Goal: Task Accomplishment & Management: Use online tool/utility

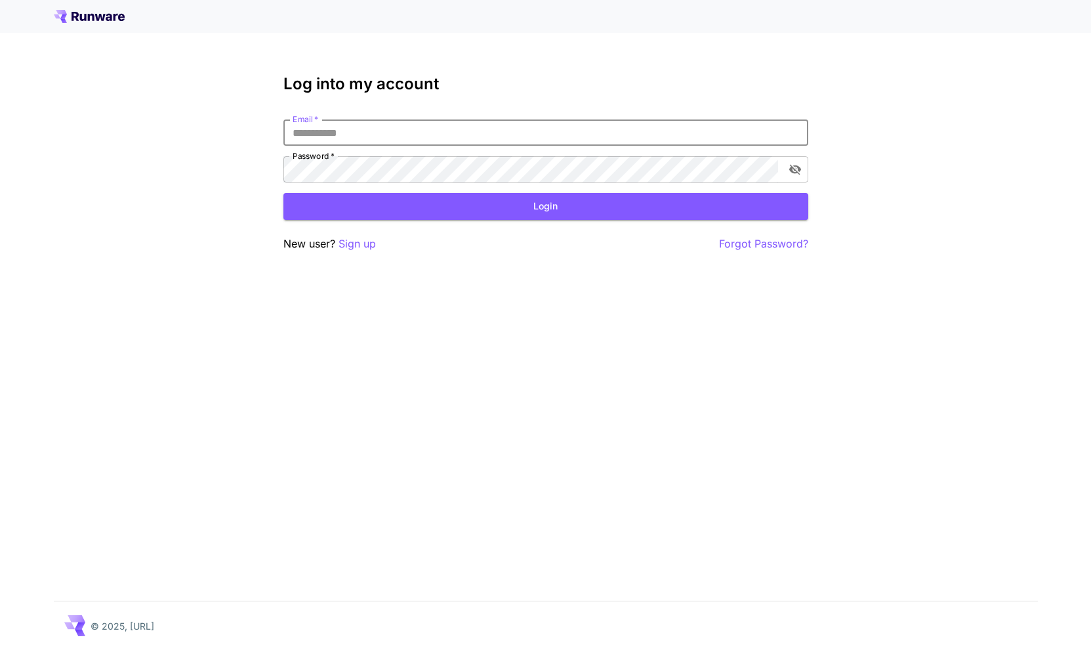
click at [379, 125] on input "Email   *" at bounding box center [545, 132] width 525 height 26
type input "**********"
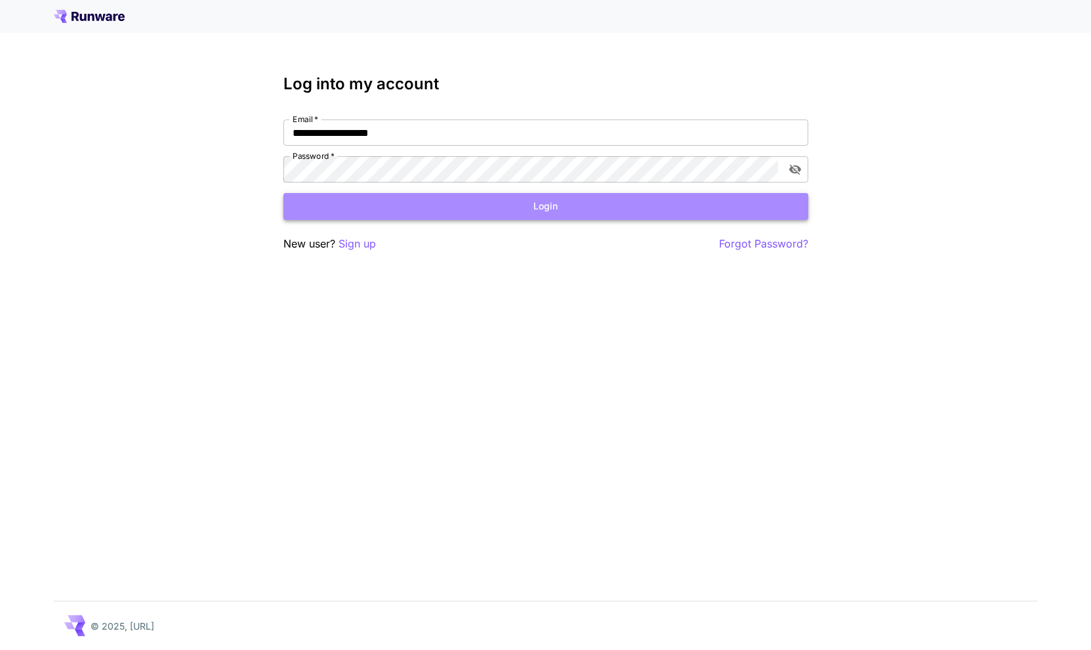
click at [451, 205] on button "Login" at bounding box center [545, 206] width 525 height 27
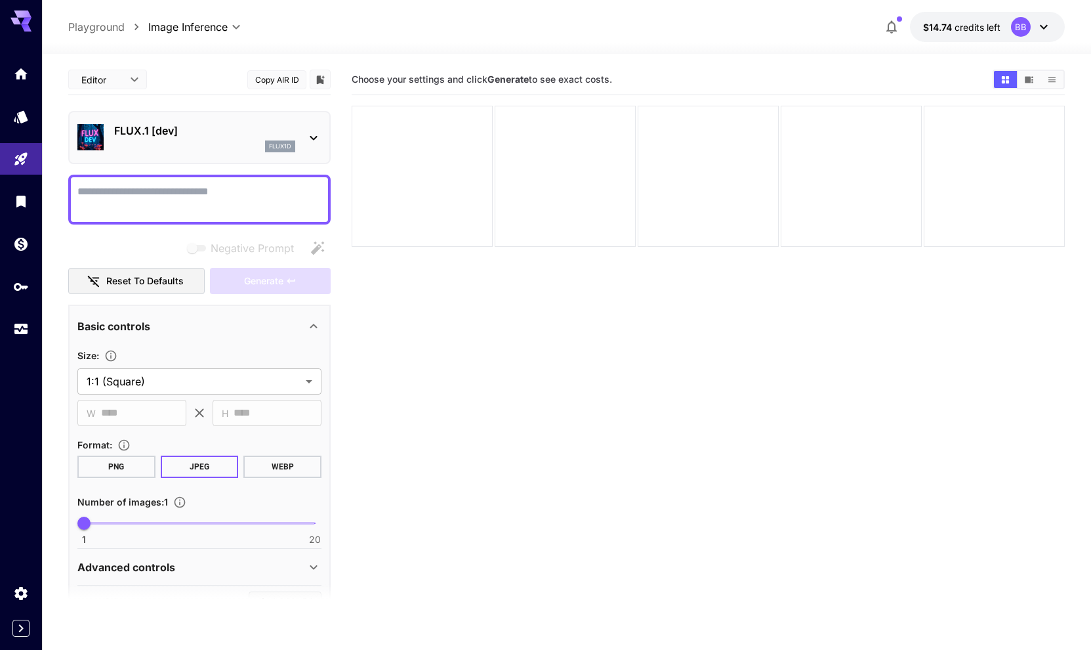
click at [137, 80] on body "**********" at bounding box center [545, 376] width 1091 height 753
click at [251, 65] on div at bounding box center [545, 325] width 1091 height 650
click at [230, 140] on div "FLUX.1 [dev] flux1d" at bounding box center [204, 138] width 181 height 30
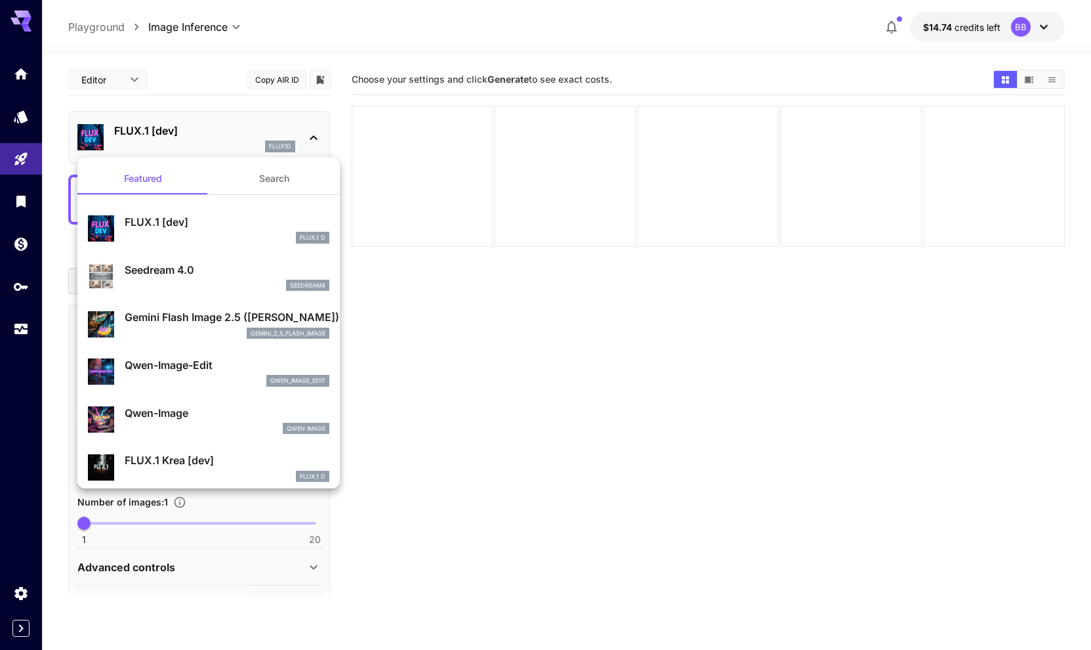
click at [121, 85] on div at bounding box center [545, 325] width 1091 height 650
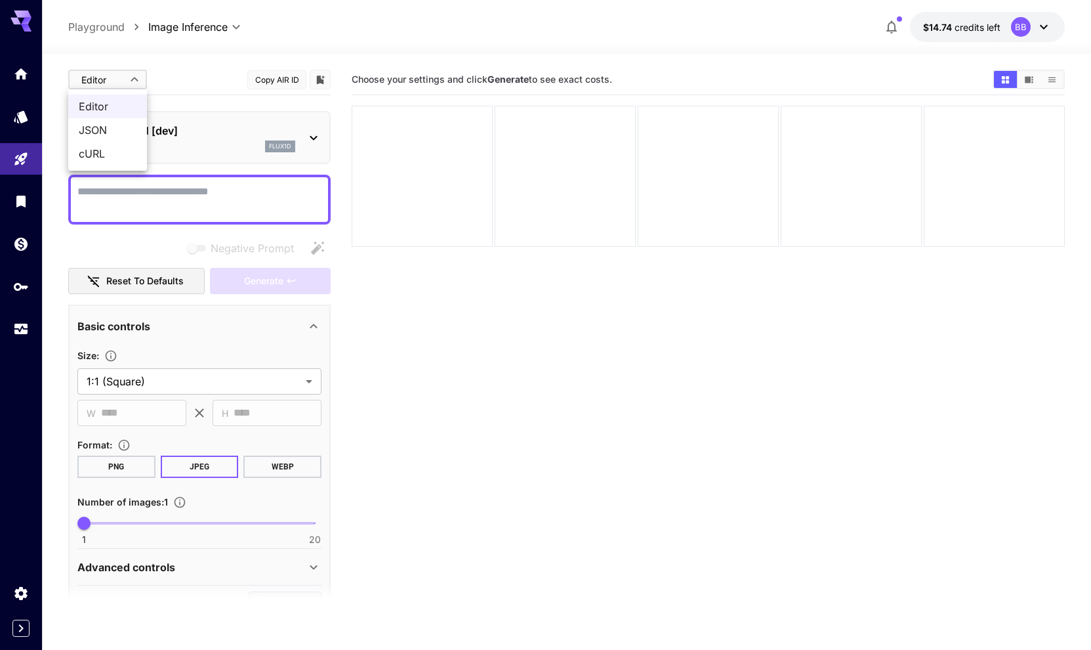
click at [133, 77] on body "**********" at bounding box center [545, 376] width 1091 height 753
click at [222, 29] on div at bounding box center [545, 325] width 1091 height 650
click at [247, 26] on body "**********" at bounding box center [545, 376] width 1091 height 753
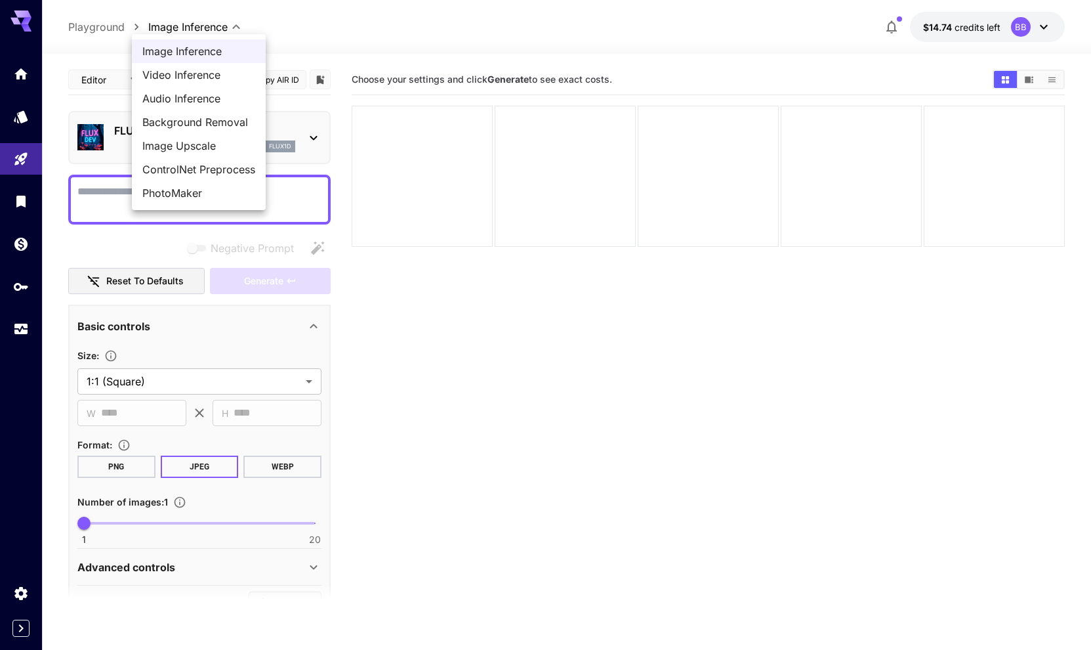
click at [209, 75] on span "Video Inference" at bounding box center [198, 75] width 113 height 16
type input "**********"
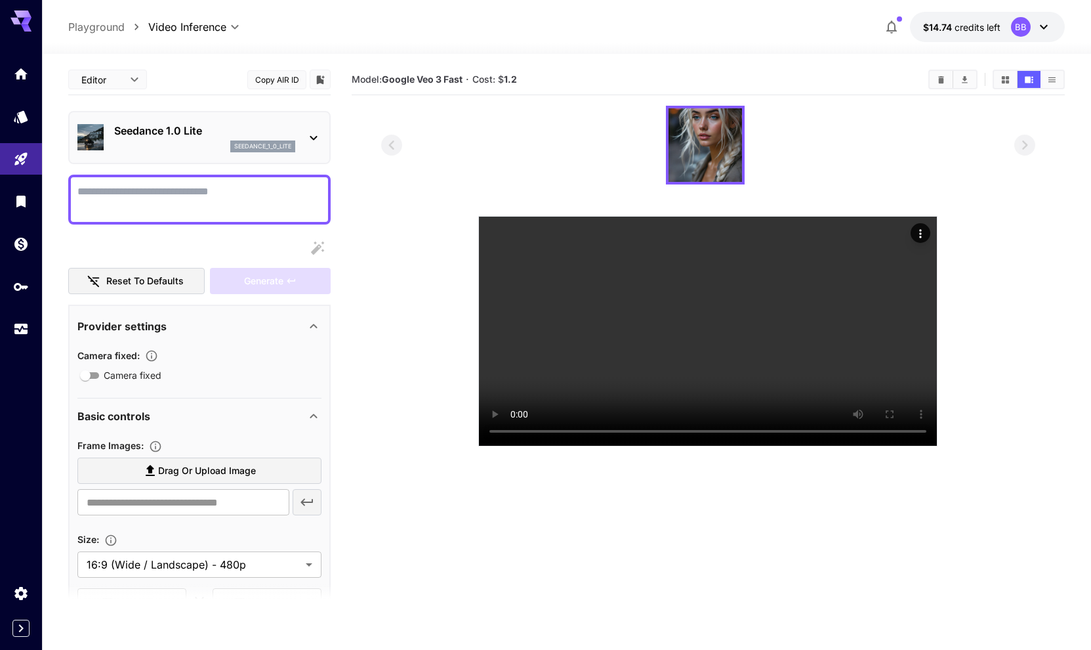
click at [313, 134] on icon at bounding box center [314, 138] width 16 height 16
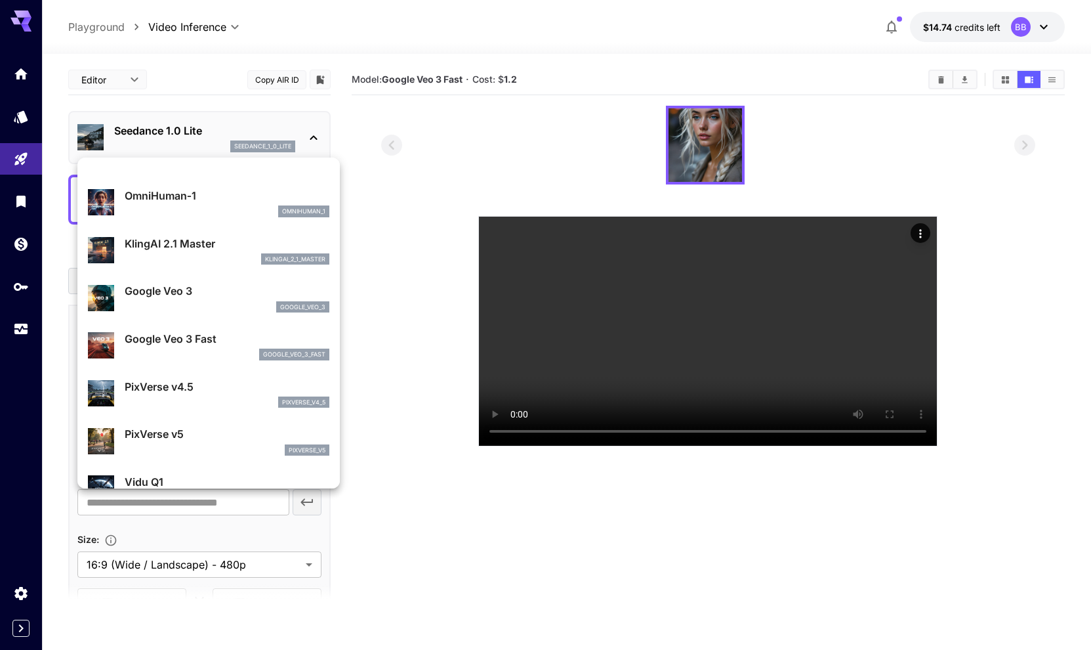
scroll to position [224, 0]
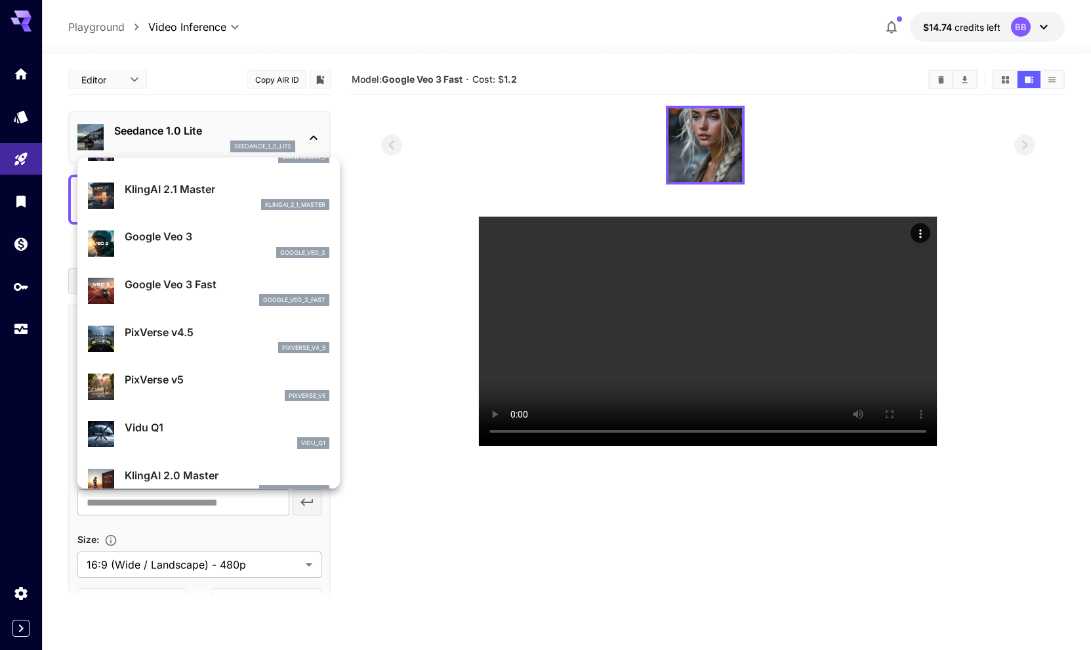
click at [304, 30] on div at bounding box center [545, 325] width 1091 height 650
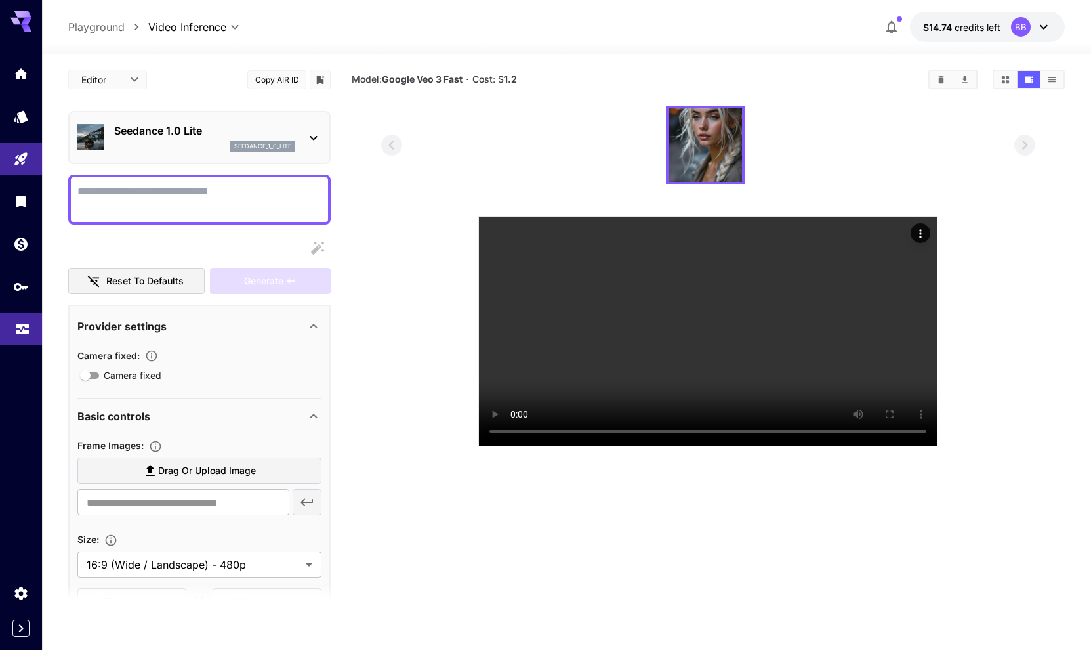
click at [28, 329] on icon "Usage" at bounding box center [22, 325] width 16 height 16
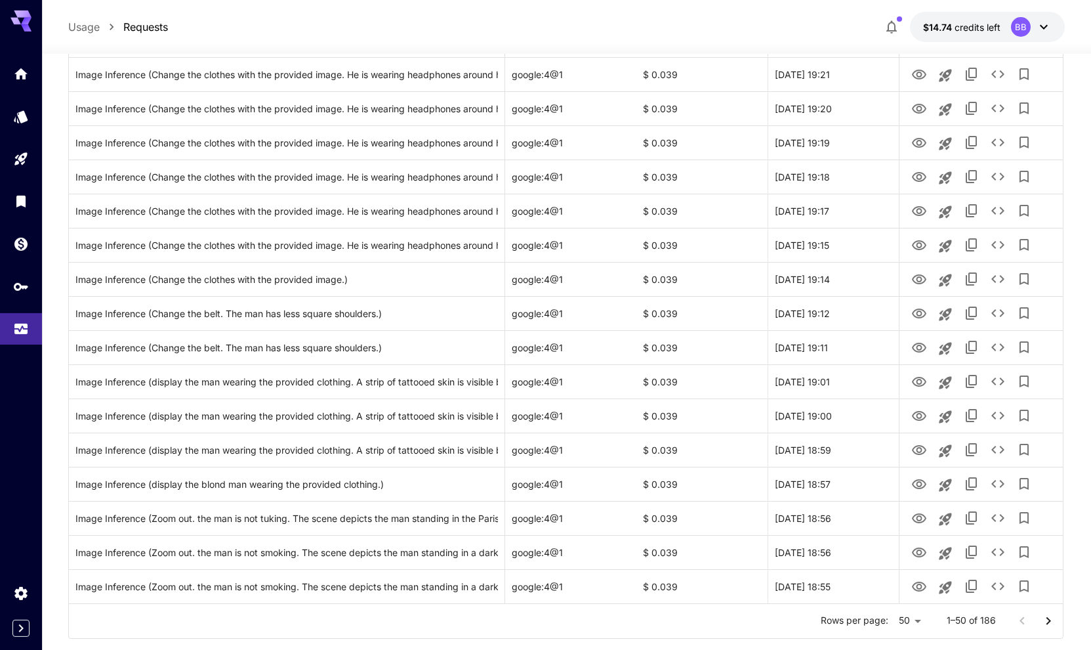
scroll to position [1389, 0]
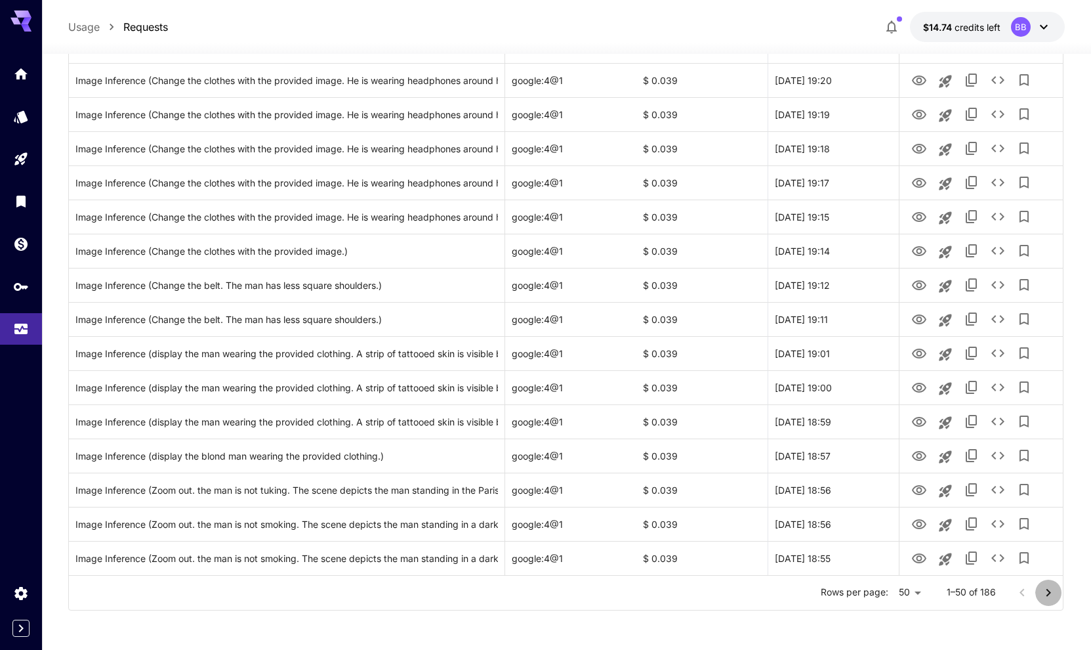
click at [1048, 592] on icon "Go to next page" at bounding box center [1049, 593] width 16 height 16
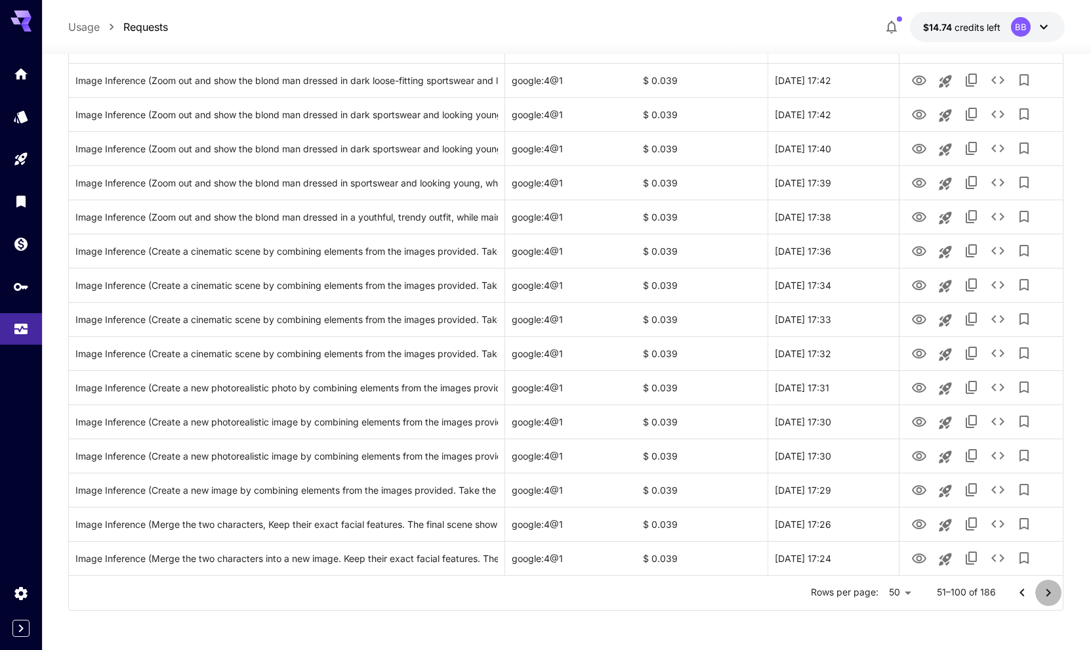
click at [1050, 591] on icon "Go to next page" at bounding box center [1049, 593] width 16 height 16
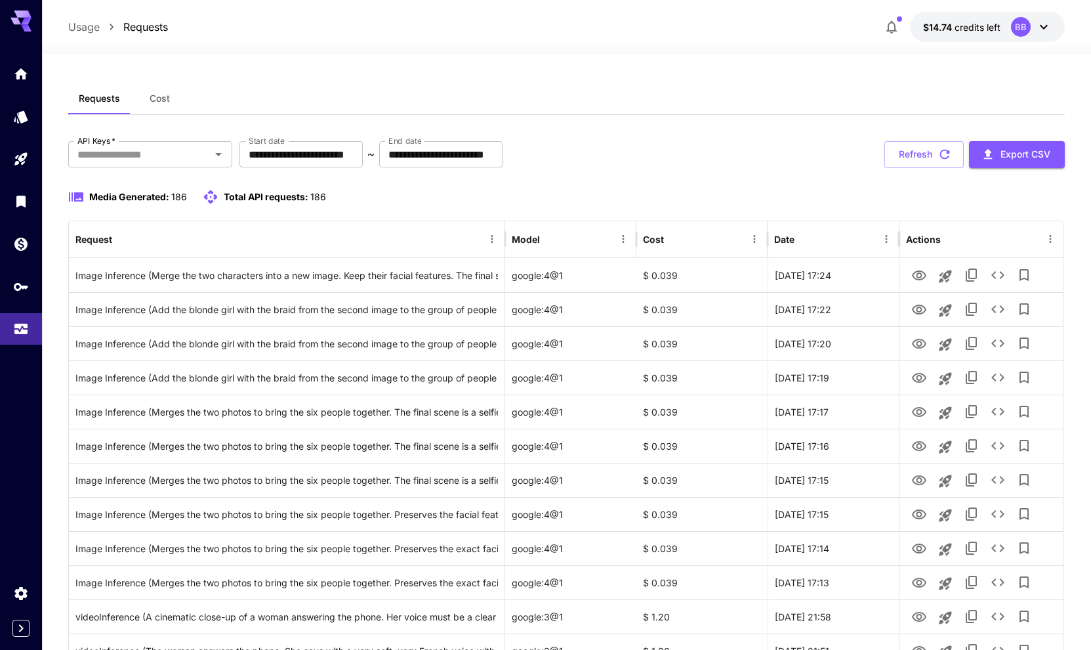
scroll to position [335, 0]
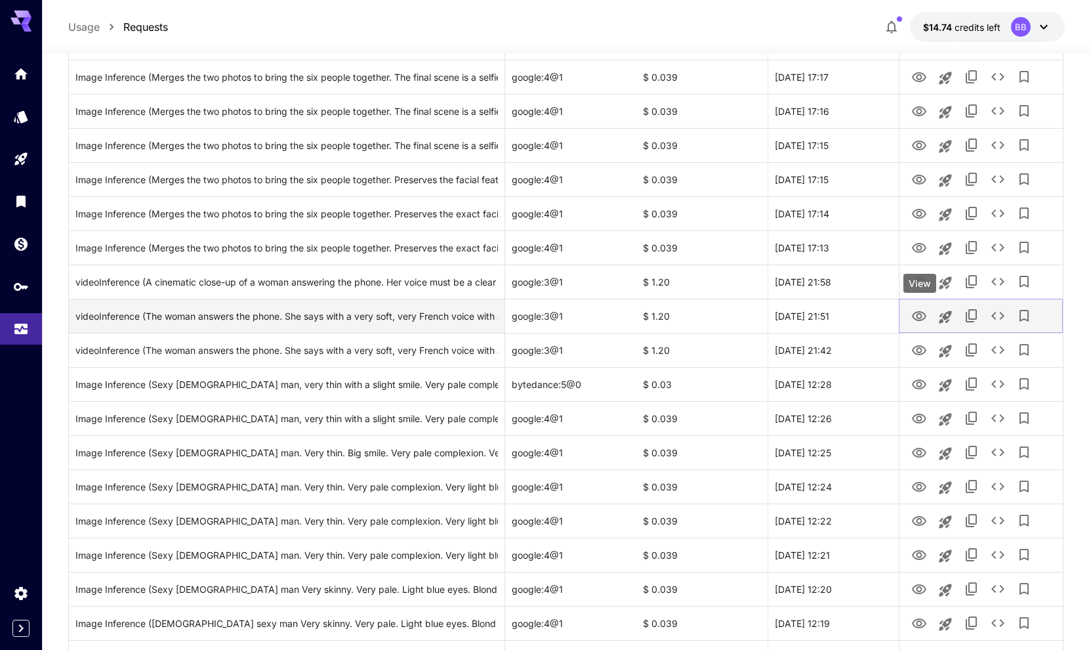
click at [919, 315] on icon "View" at bounding box center [919, 316] width 16 height 16
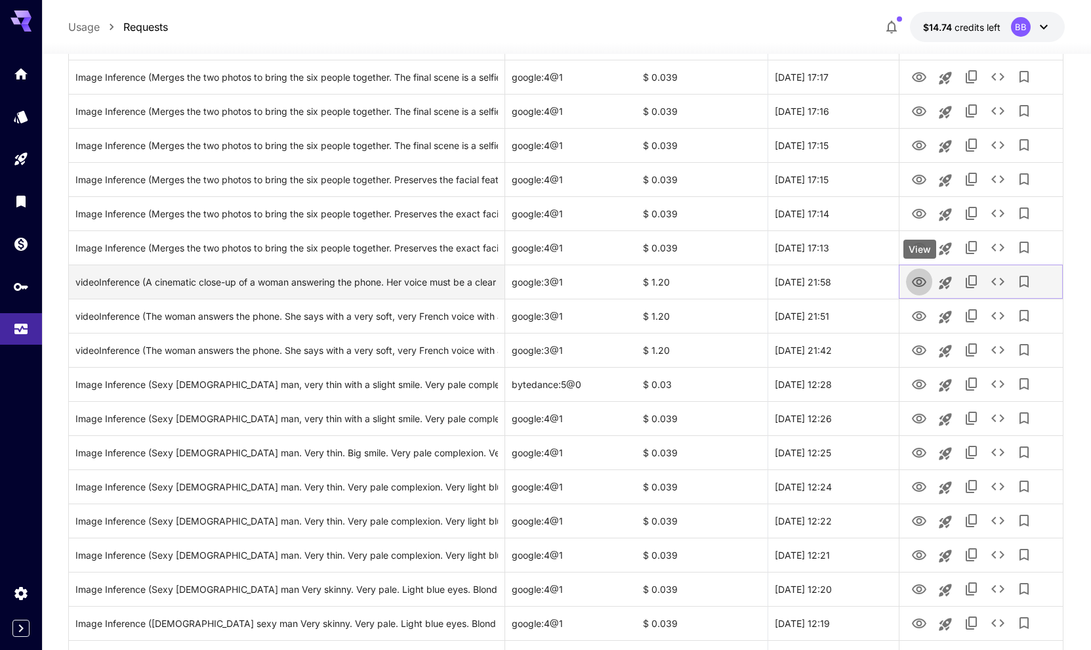
click at [919, 282] on icon "View" at bounding box center [919, 282] width 14 height 10
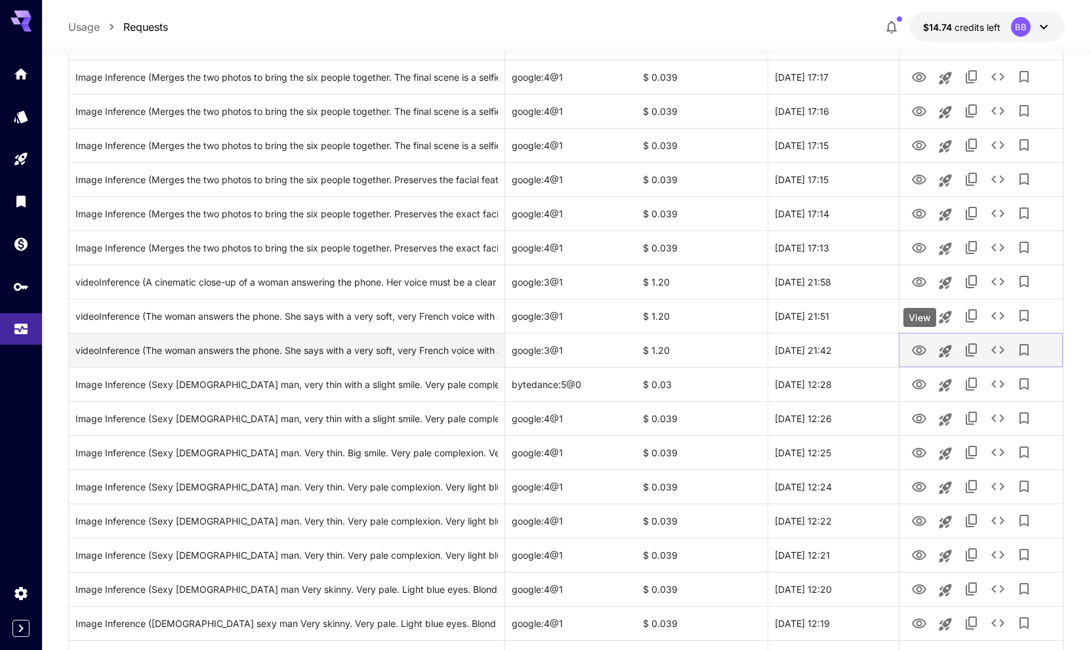
click at [919, 349] on icon "View" at bounding box center [919, 351] width 16 height 16
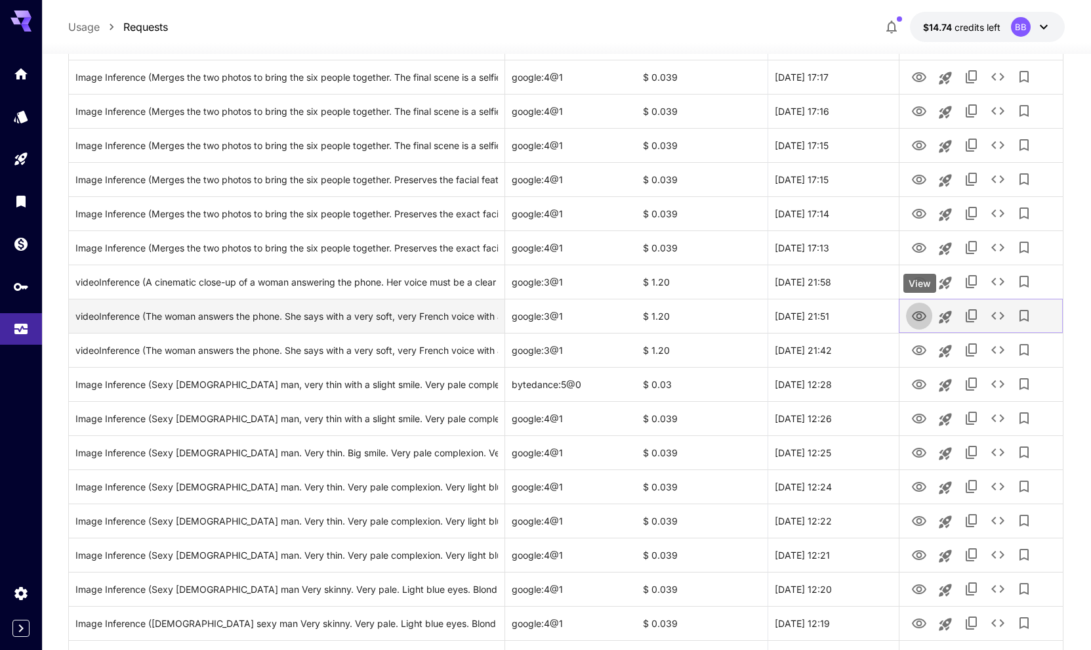
click at [919, 314] on icon "View" at bounding box center [919, 316] width 16 height 16
click at [999, 318] on icon "See details" at bounding box center [998, 316] width 16 height 16
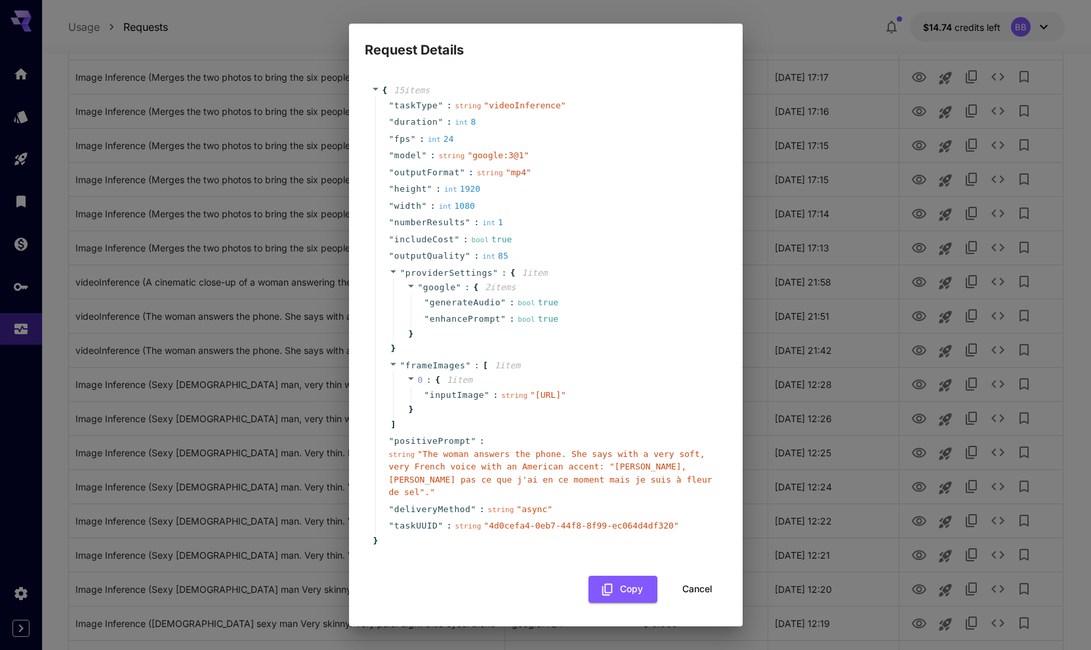
scroll to position [7, 0]
click at [695, 589] on button "Cancel" at bounding box center [697, 588] width 59 height 27
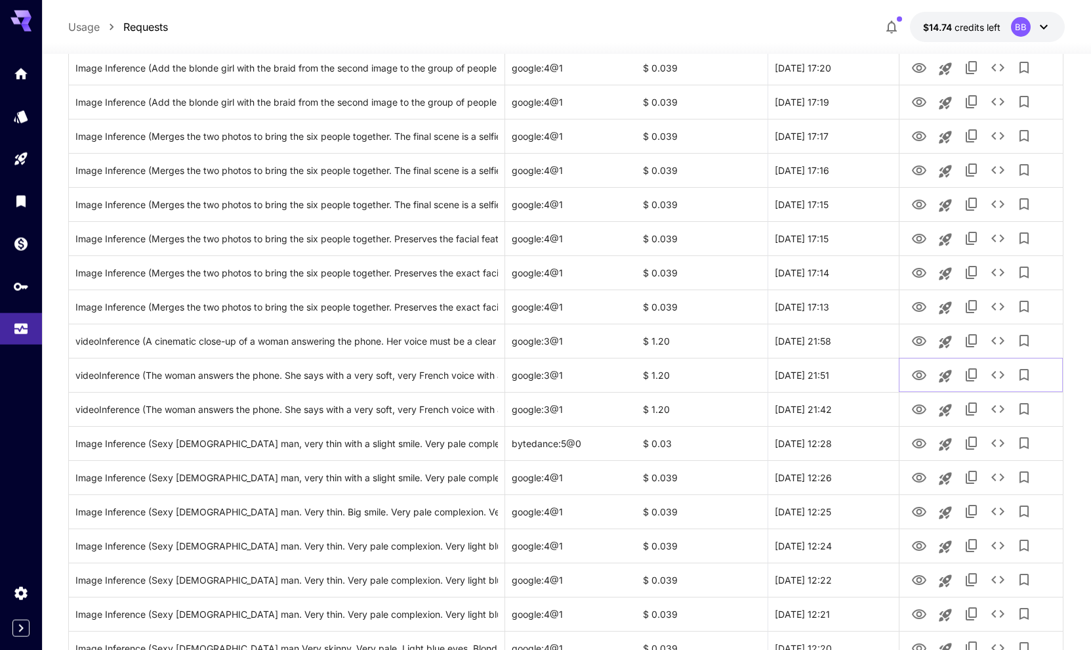
scroll to position [268, 0]
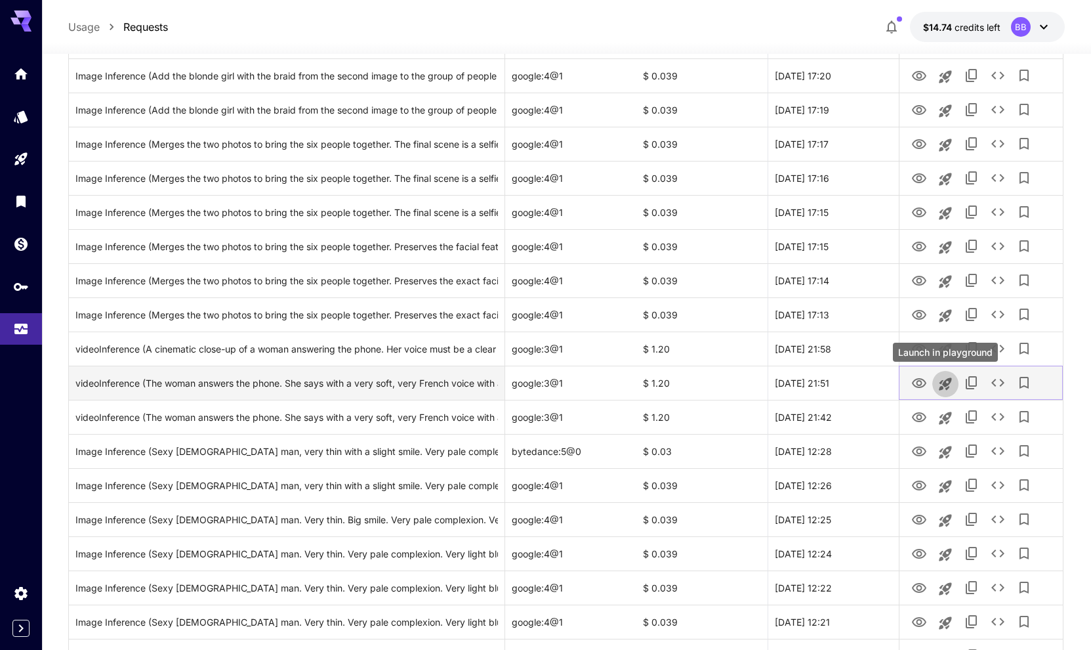
click at [947, 381] on icon "Launch in playground" at bounding box center [946, 384] width 16 height 16
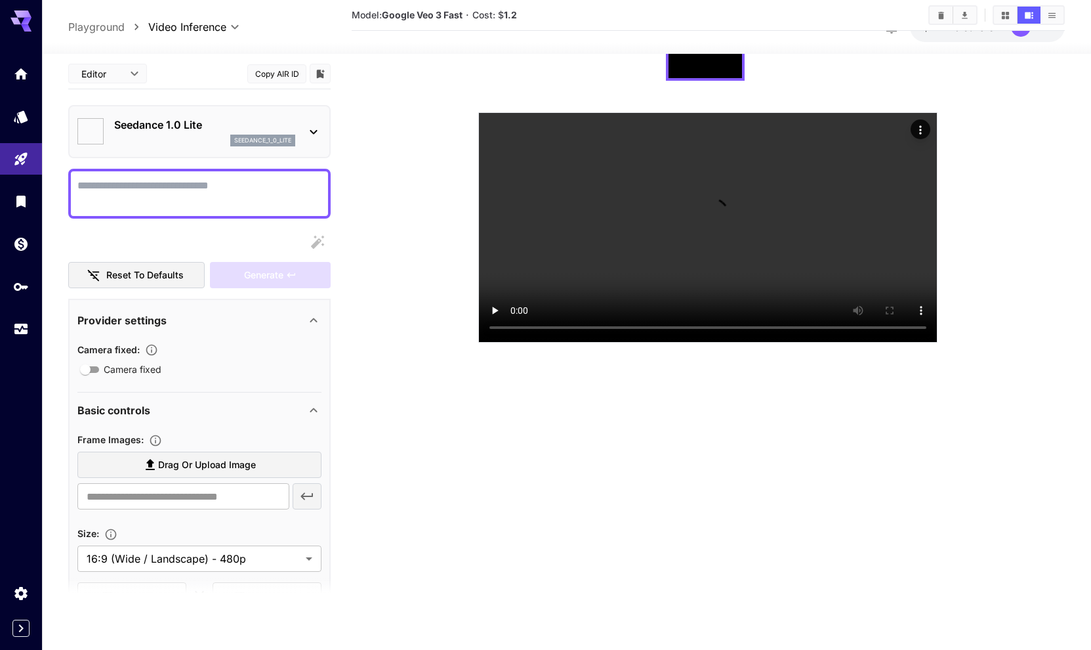
scroll to position [104, 0]
type textarea "**********"
type input "**********"
type input "****"
type input "***"
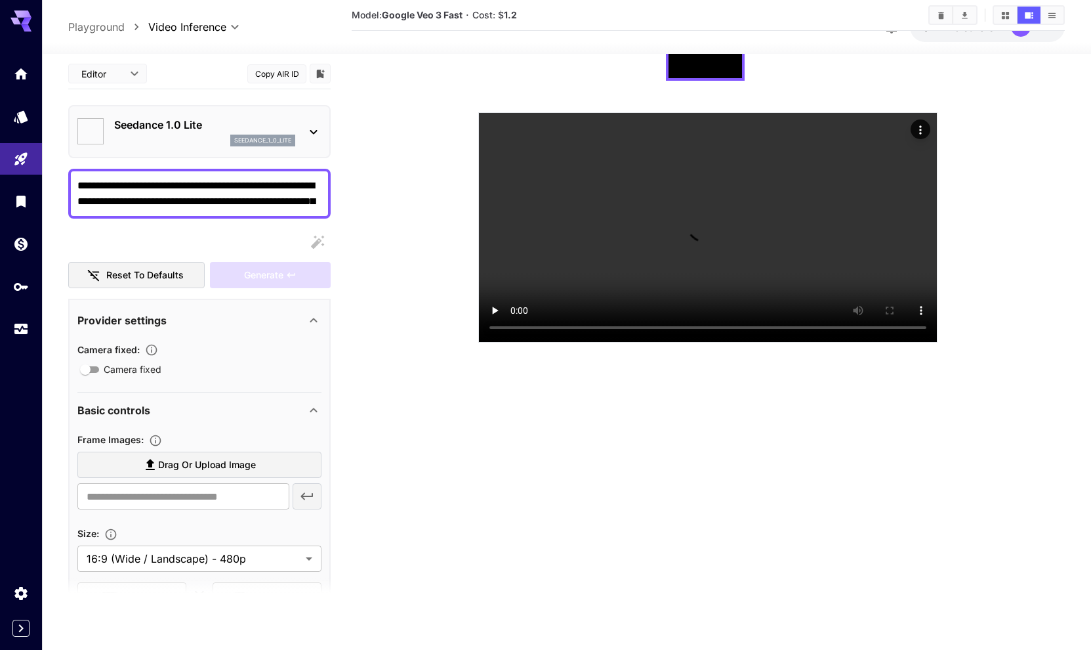
type input "*"
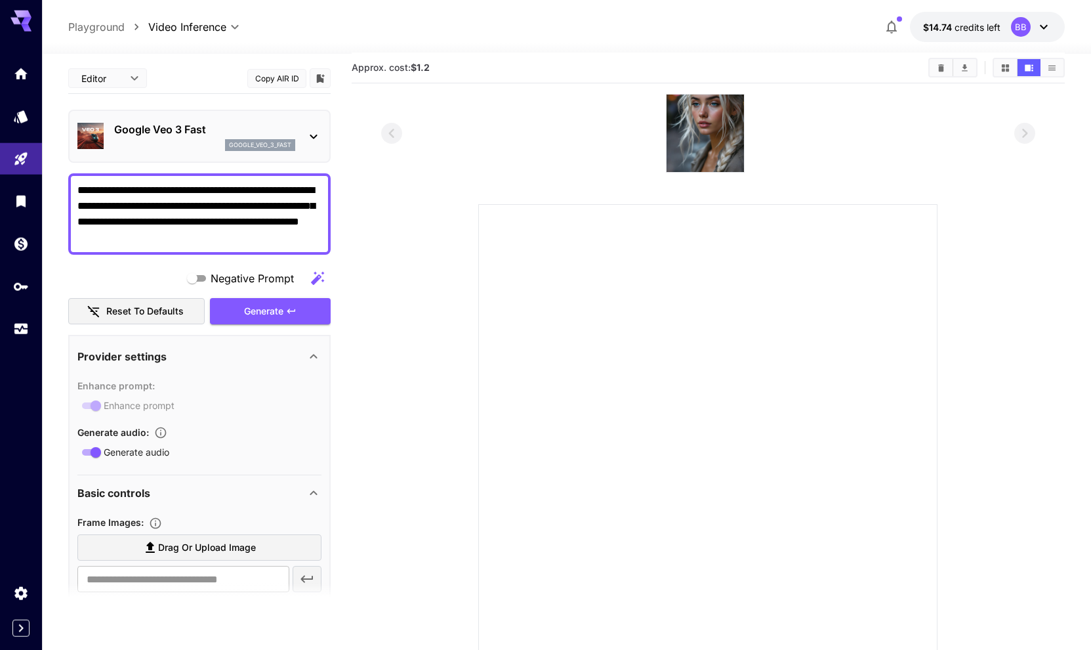
scroll to position [0, 0]
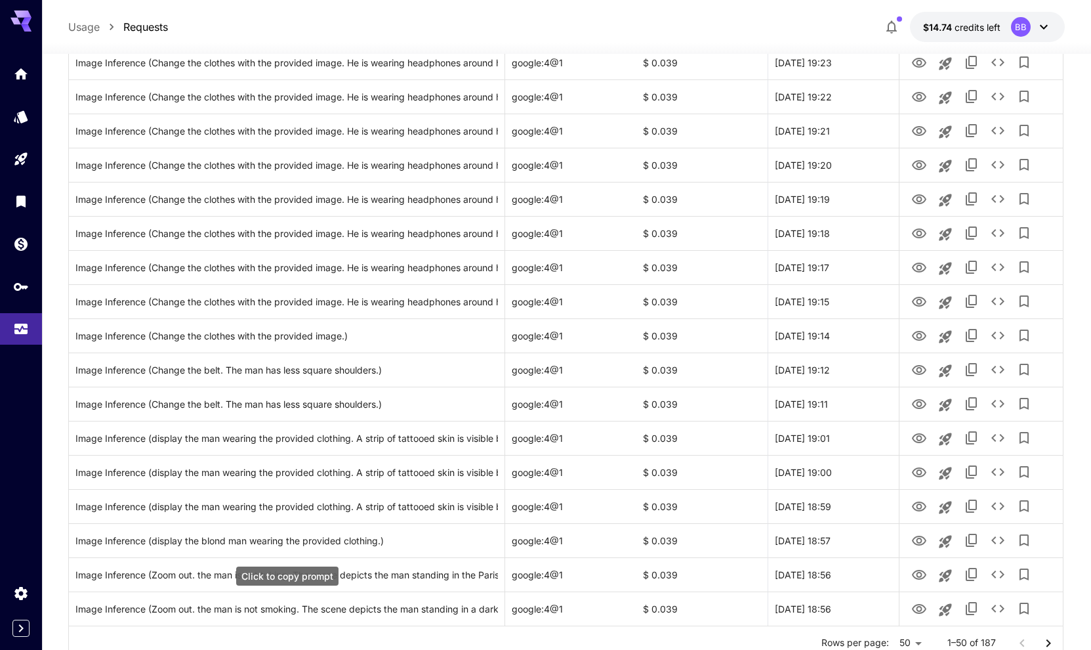
scroll to position [1389, 0]
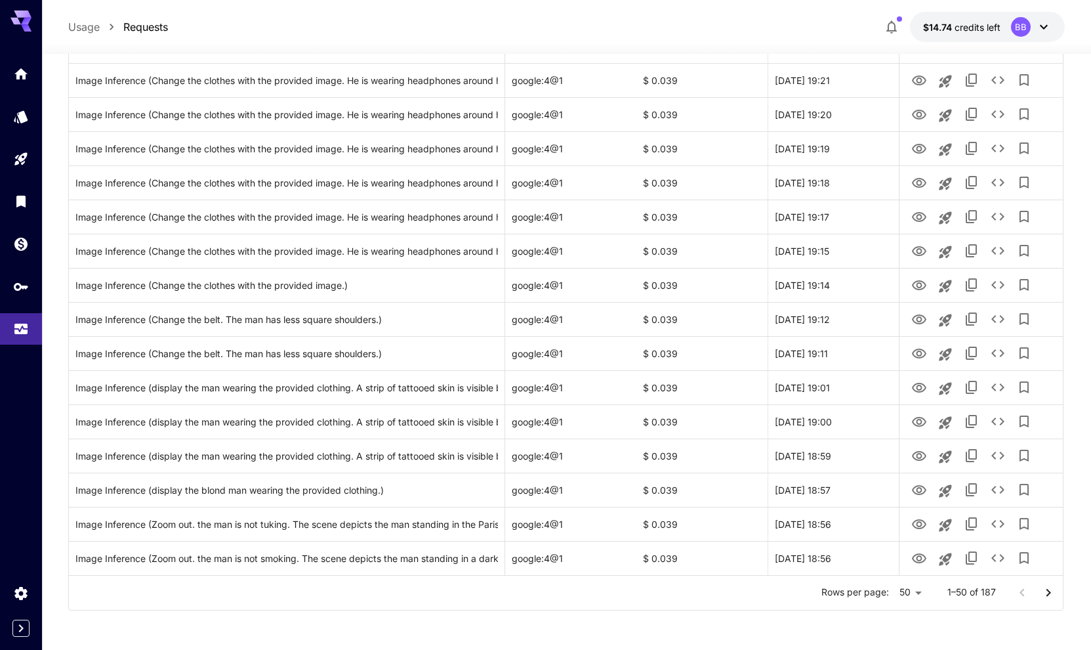
click at [1051, 591] on icon "Go to next page" at bounding box center [1049, 593] width 16 height 16
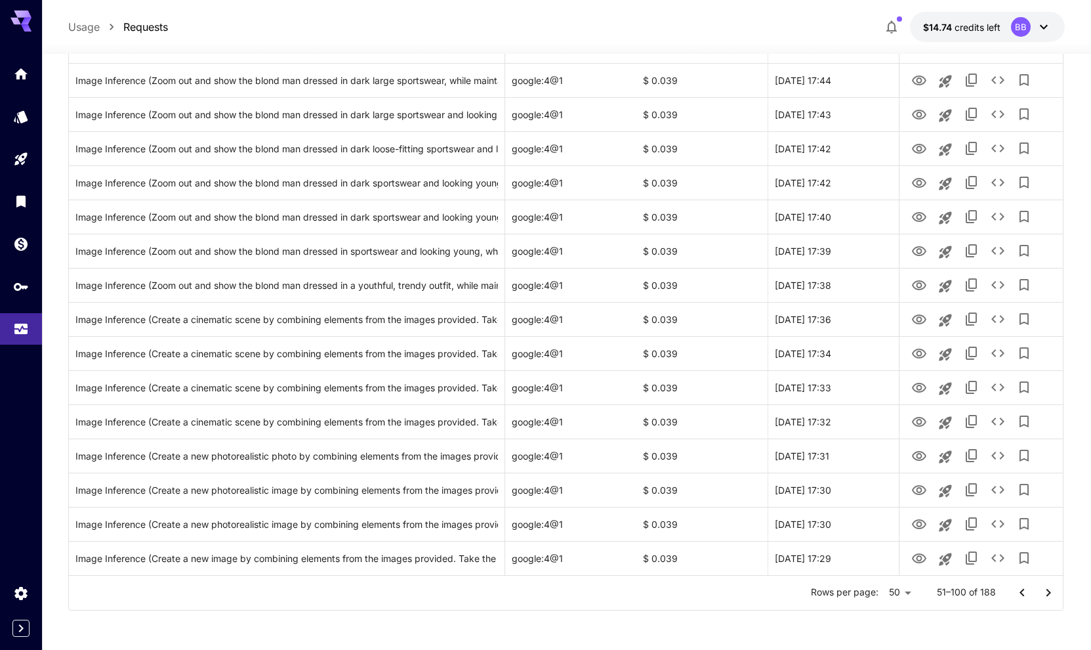
click at [1051, 594] on icon "Go to next page" at bounding box center [1049, 593] width 16 height 16
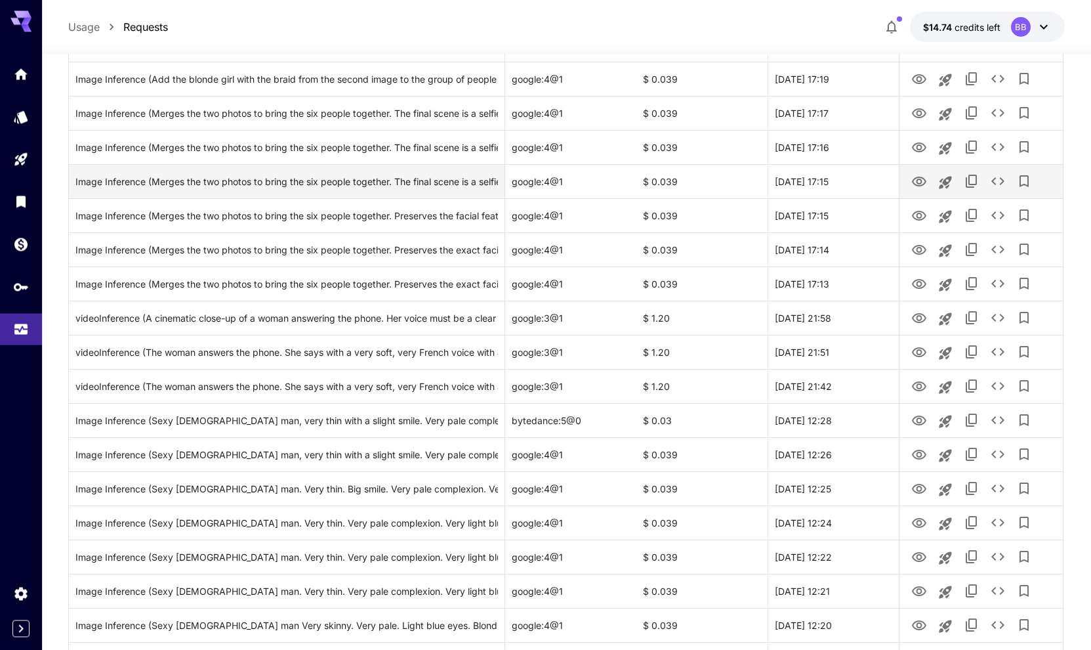
scroll to position [402, 0]
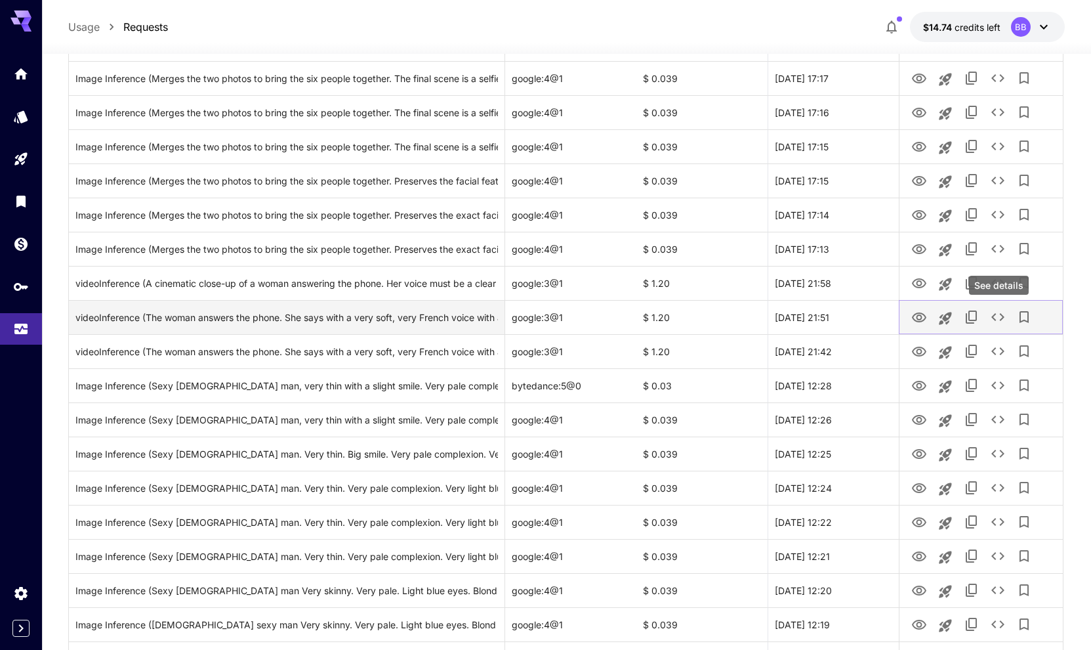
click at [997, 312] on icon "See details" at bounding box center [998, 317] width 16 height 16
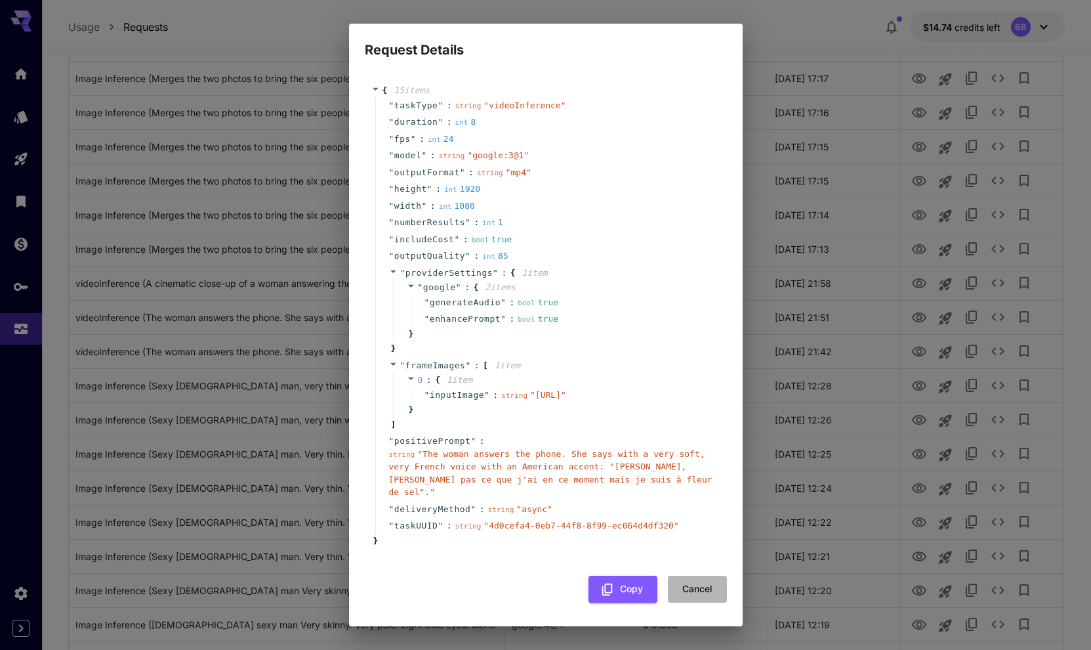
click at [696, 601] on button "Cancel" at bounding box center [697, 588] width 59 height 27
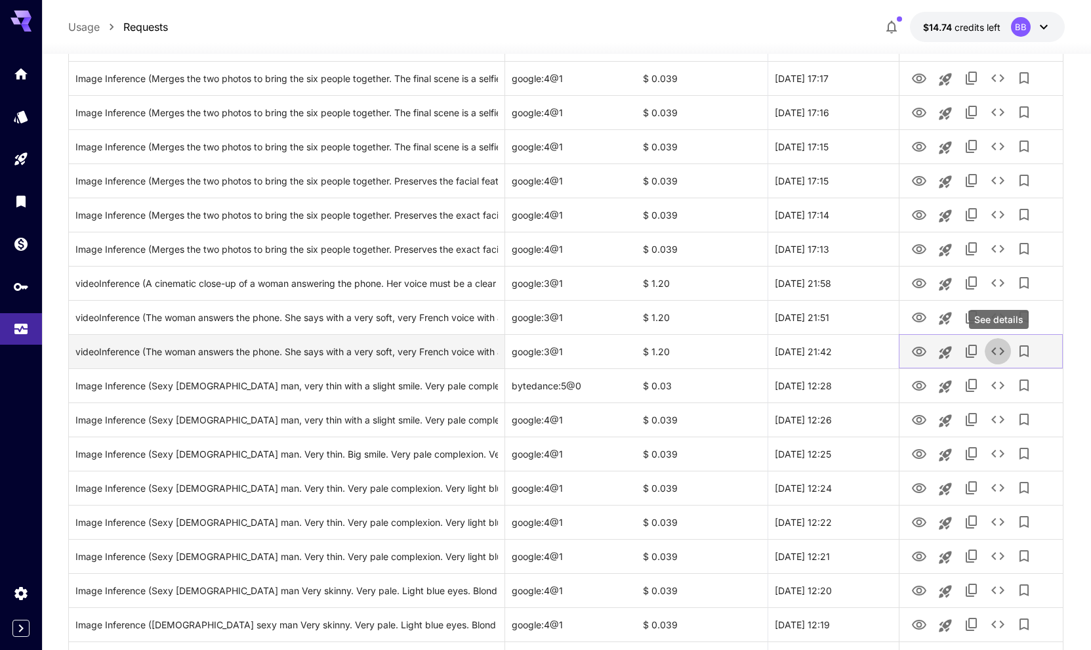
click at [1000, 346] on icon "See details" at bounding box center [998, 351] width 16 height 16
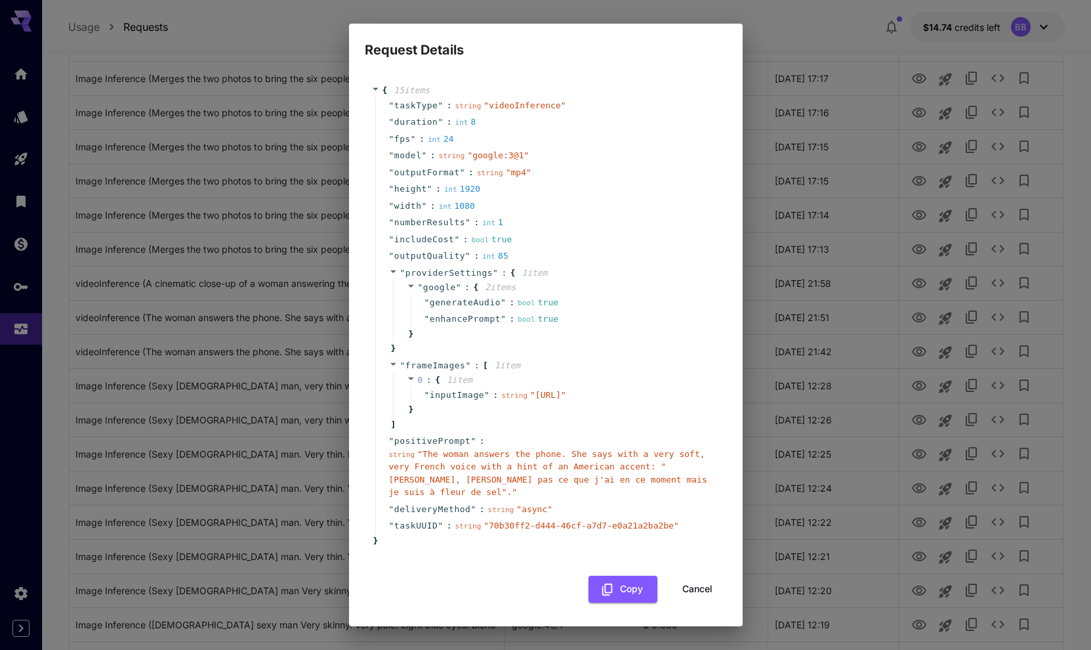
click at [700, 602] on button "Cancel" at bounding box center [697, 588] width 59 height 27
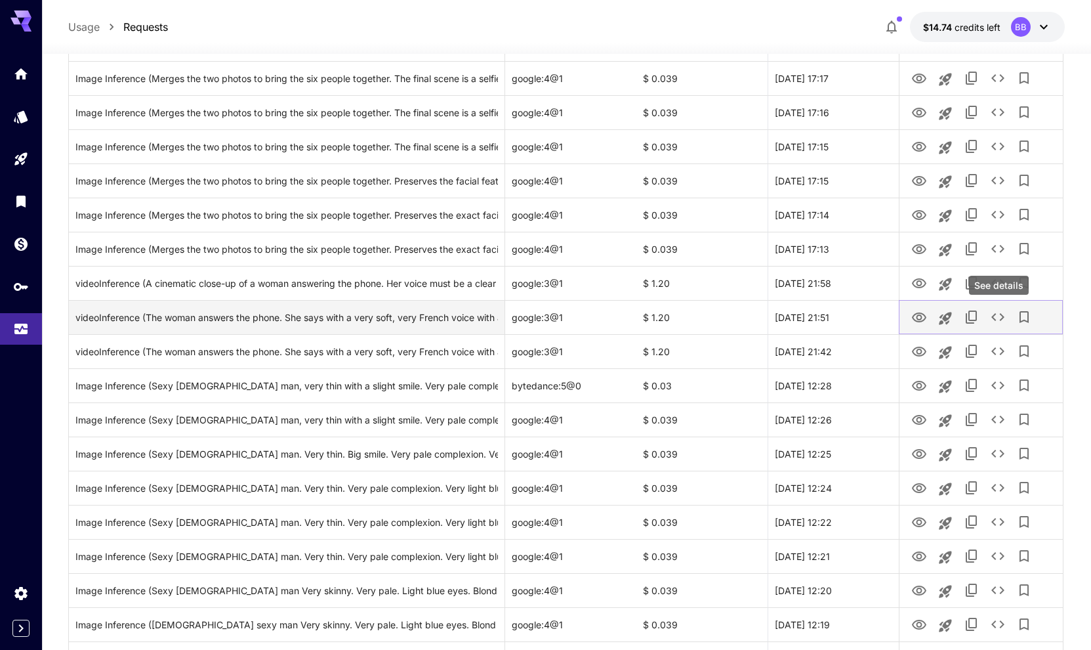
click at [999, 312] on icon "See details" at bounding box center [998, 317] width 16 height 16
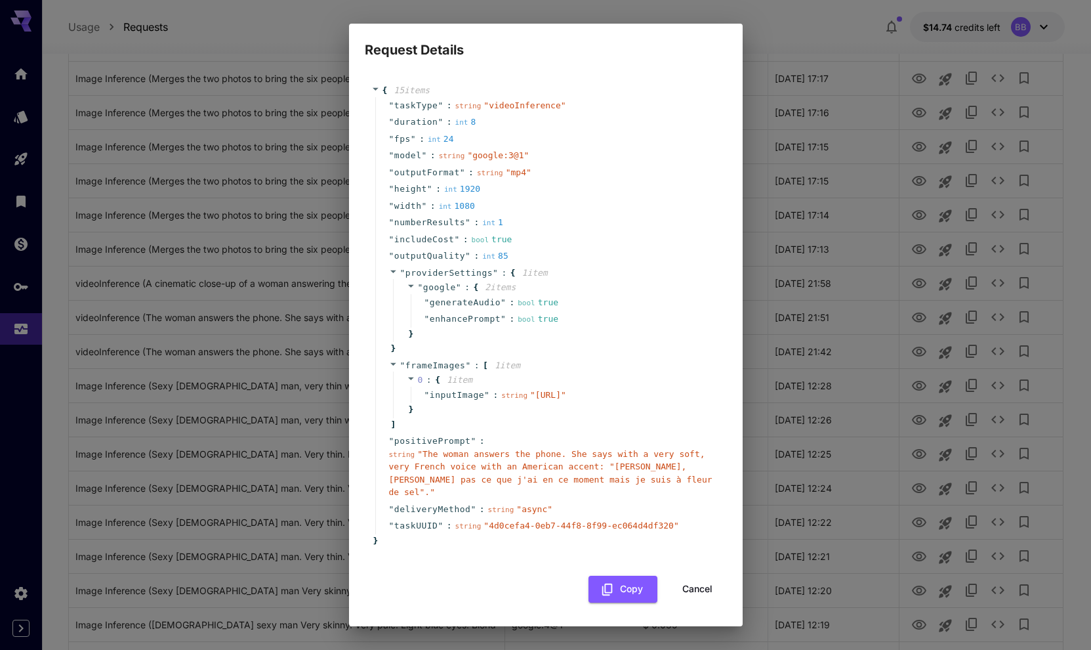
click at [691, 599] on button "Cancel" at bounding box center [697, 588] width 59 height 27
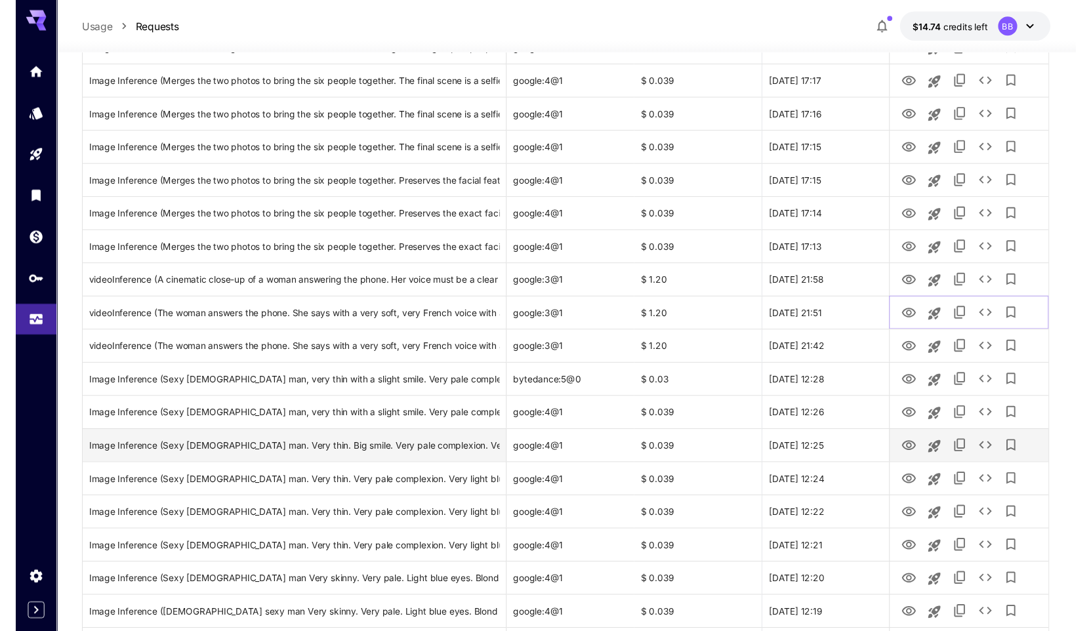
scroll to position [0, 0]
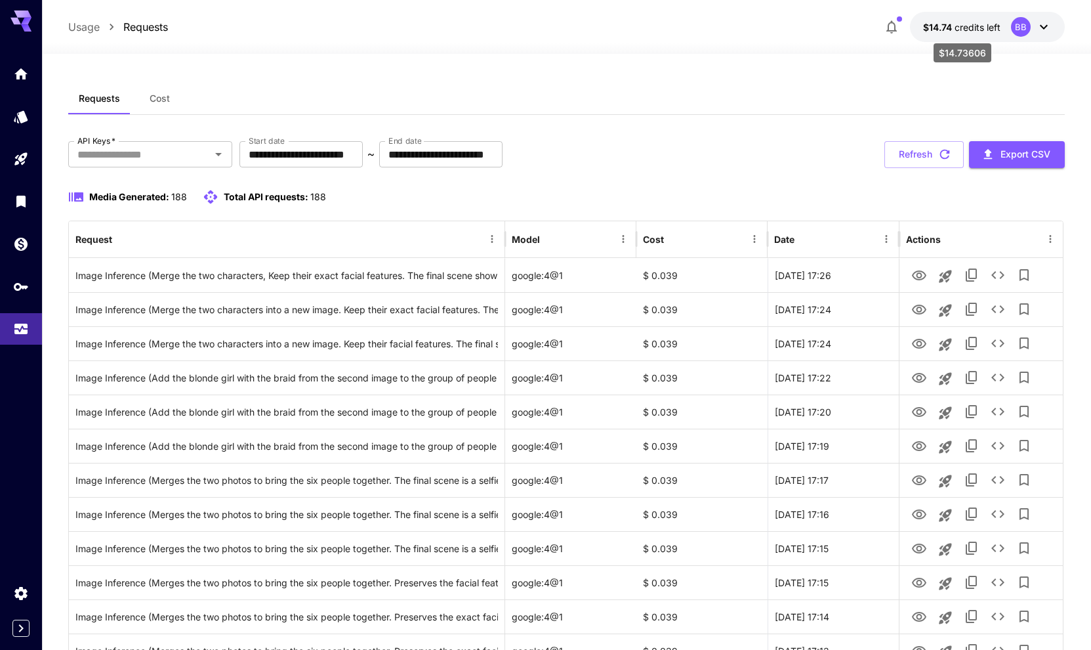
click at [957, 30] on span "credits left" at bounding box center [978, 27] width 46 height 11
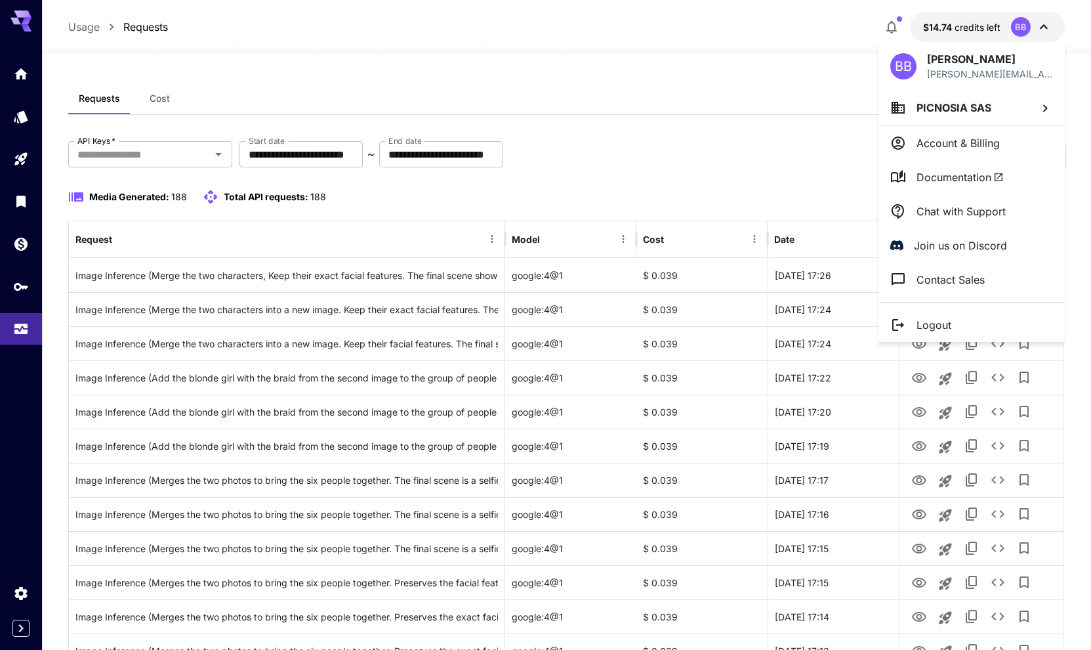
click at [949, 142] on p "Account & Billing" at bounding box center [958, 143] width 83 height 16
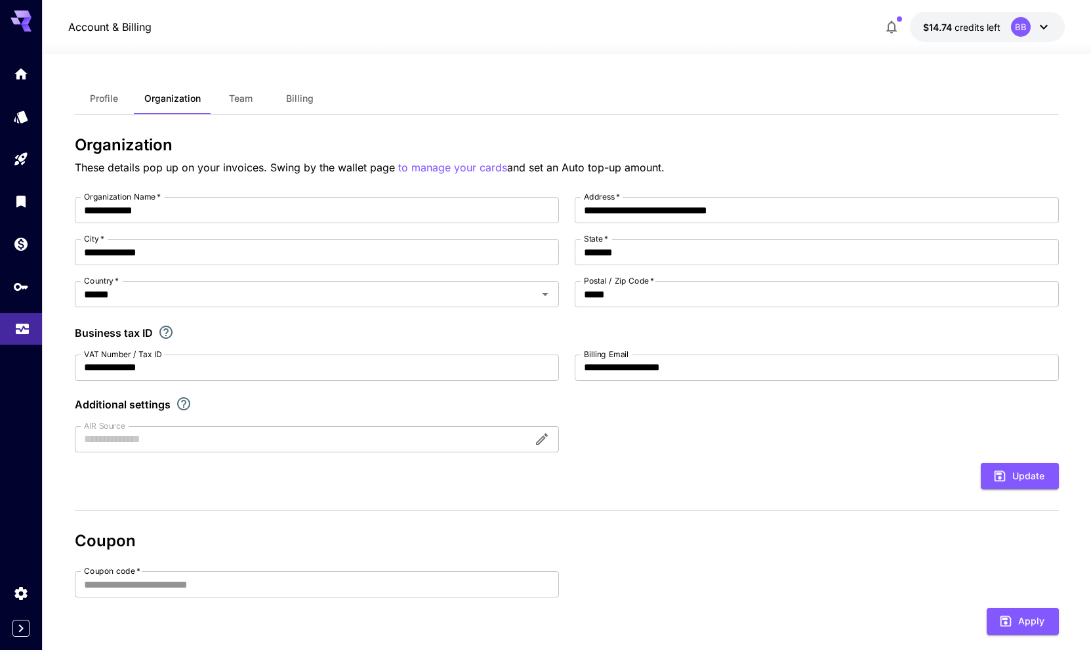
click at [30, 326] on link at bounding box center [21, 329] width 42 height 32
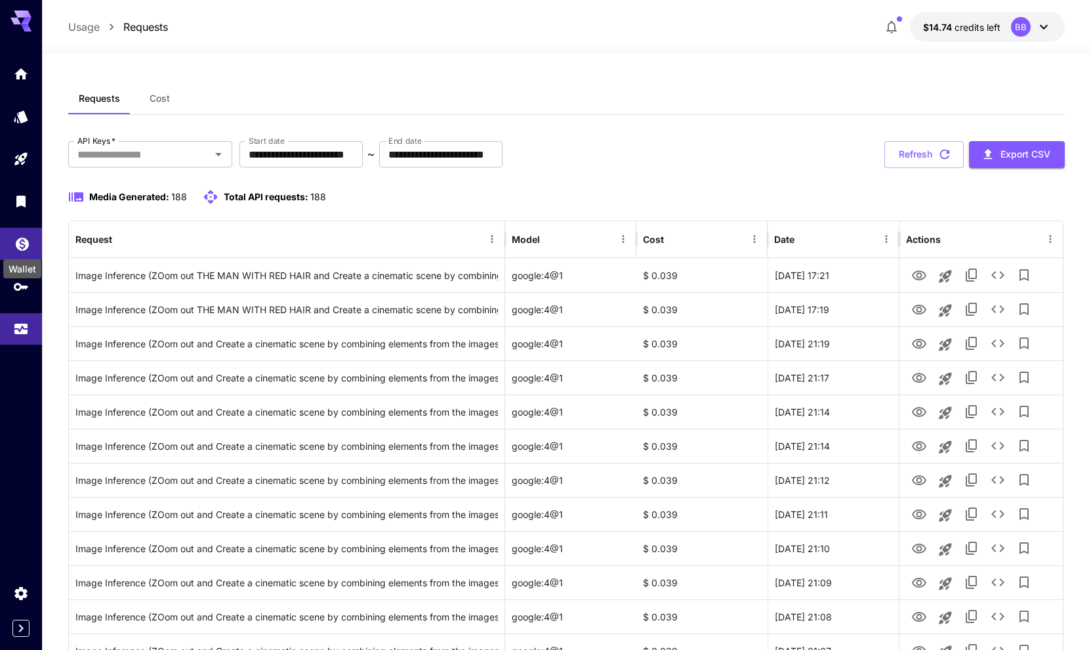
click at [23, 244] on icon "Wallet" at bounding box center [22, 240] width 13 height 13
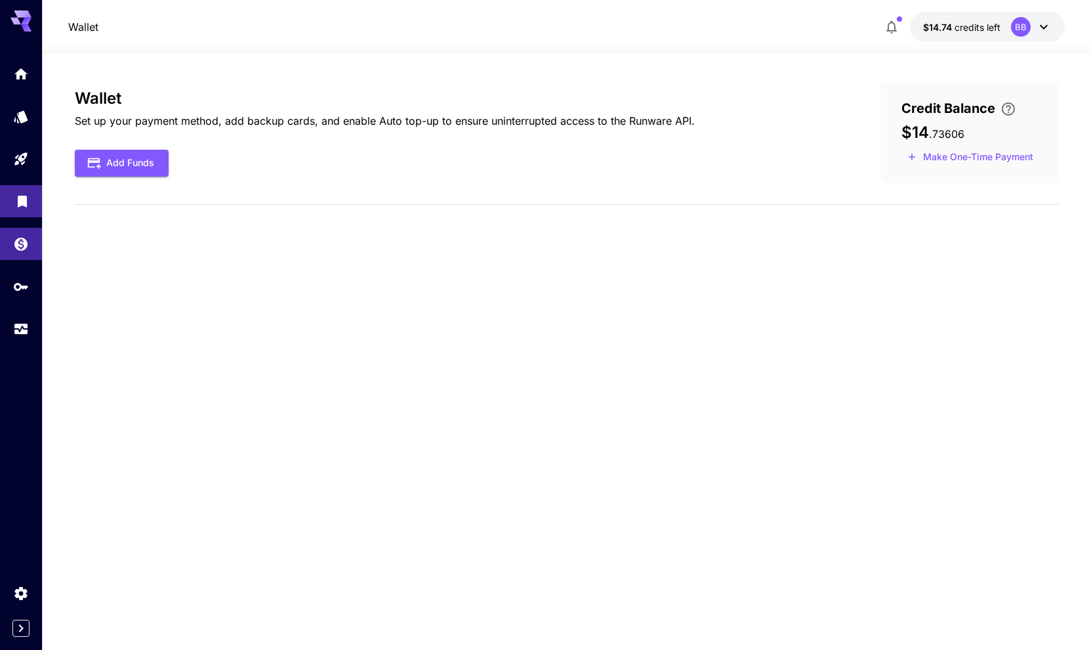
click at [19, 190] on link at bounding box center [21, 201] width 42 height 32
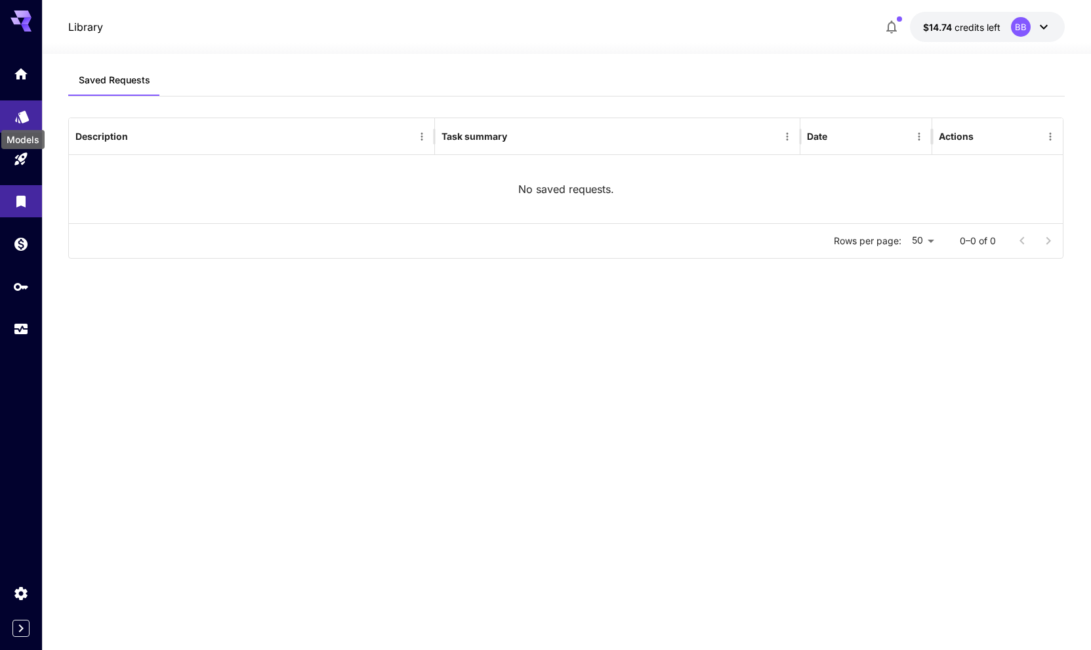
click at [28, 114] on icon "Models" at bounding box center [22, 112] width 16 height 16
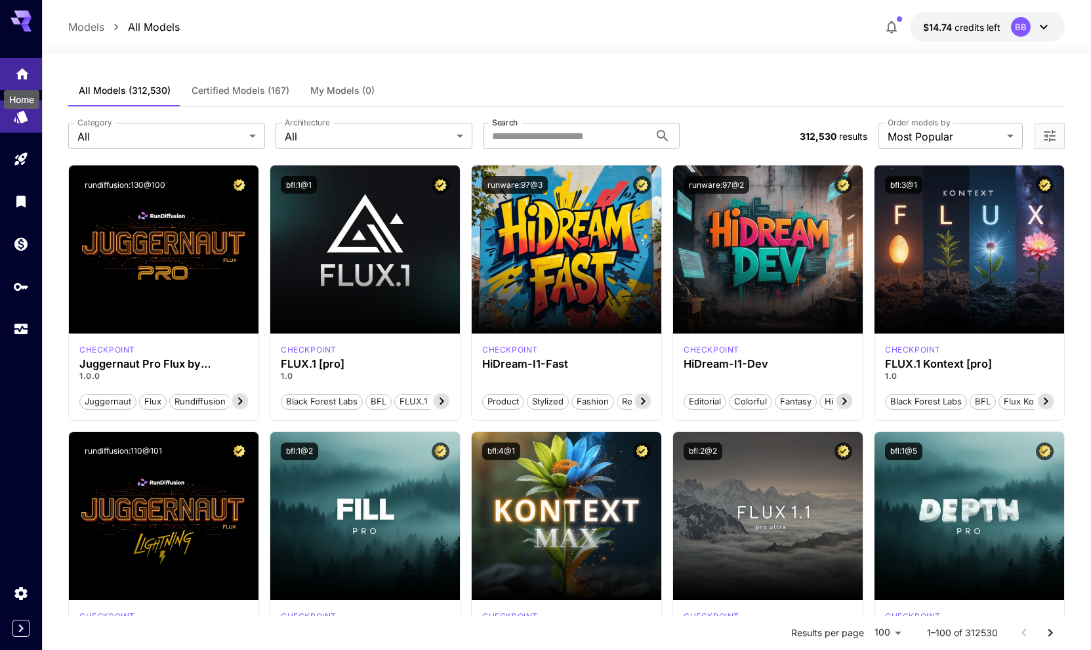
click at [26, 73] on icon "Home" at bounding box center [22, 69] width 13 height 11
